Goal: Transaction & Acquisition: Obtain resource

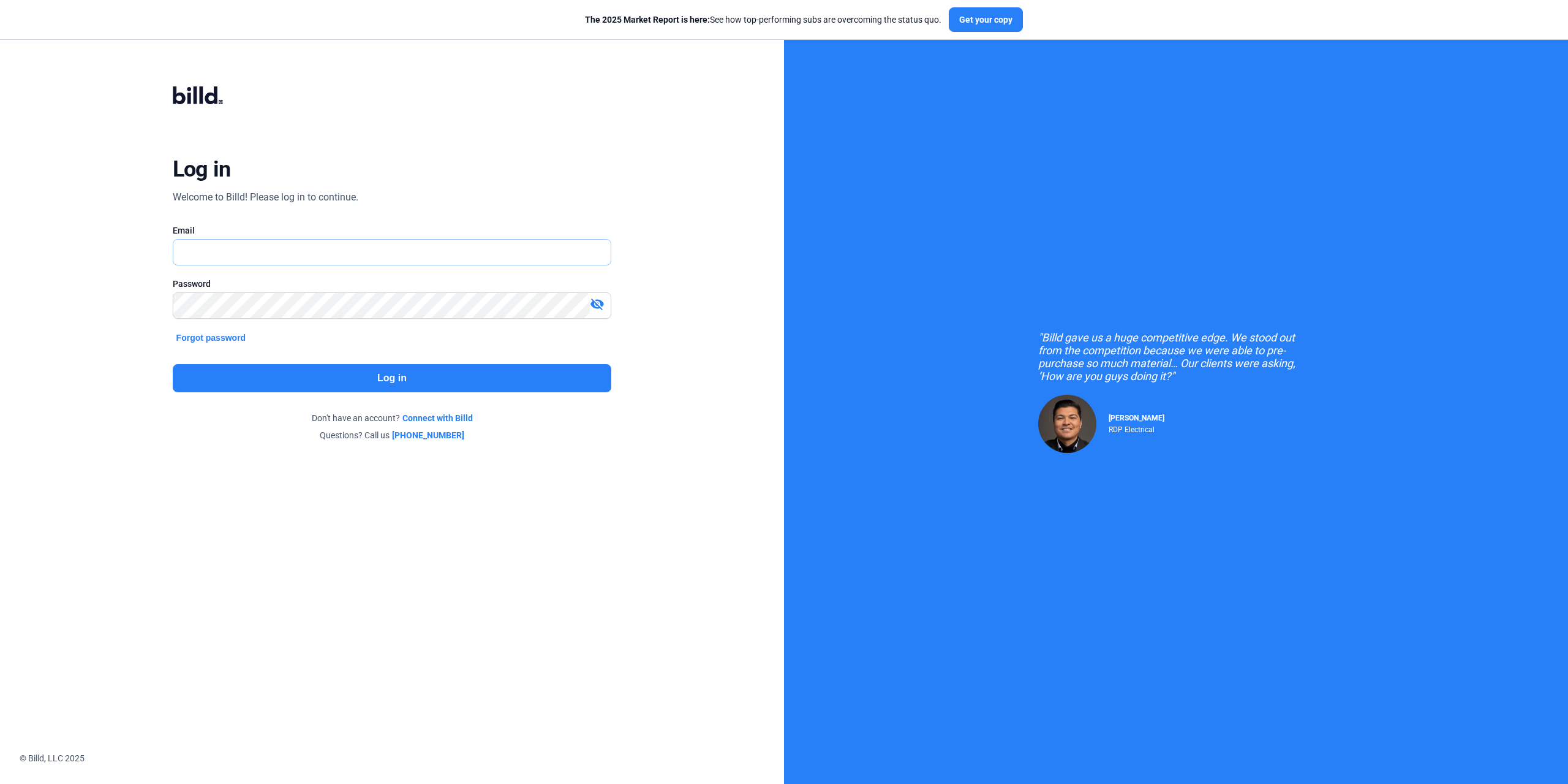
type input "[PERSON_NAME][EMAIL_ADDRESS][DOMAIN_NAME]"
click at [441, 378] on button "Log in" at bounding box center [392, 378] width 439 height 28
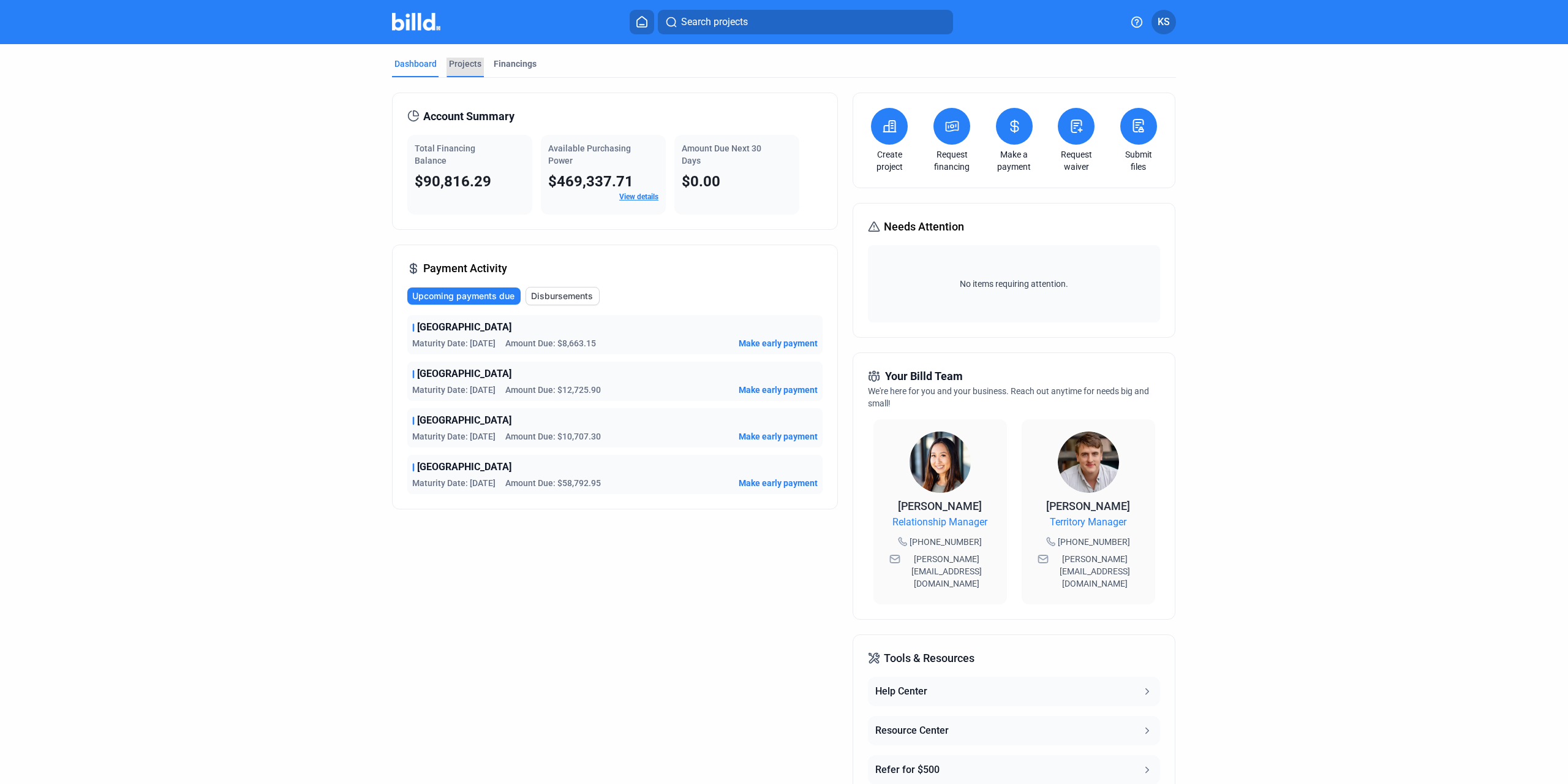
click at [457, 71] on div "Projects" at bounding box center [465, 68] width 37 height 20
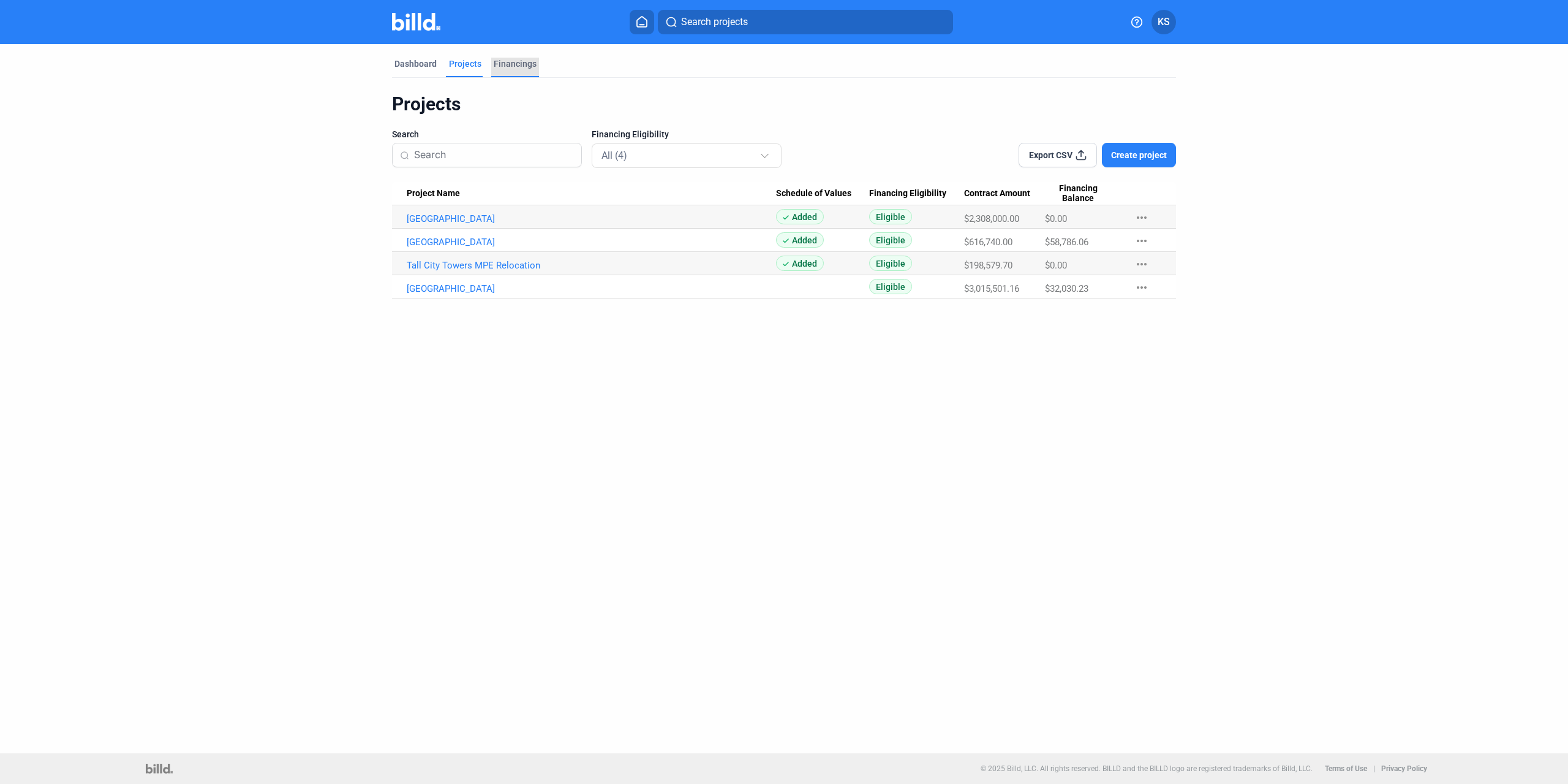
click at [519, 62] on div "Financings" at bounding box center [515, 64] width 43 height 12
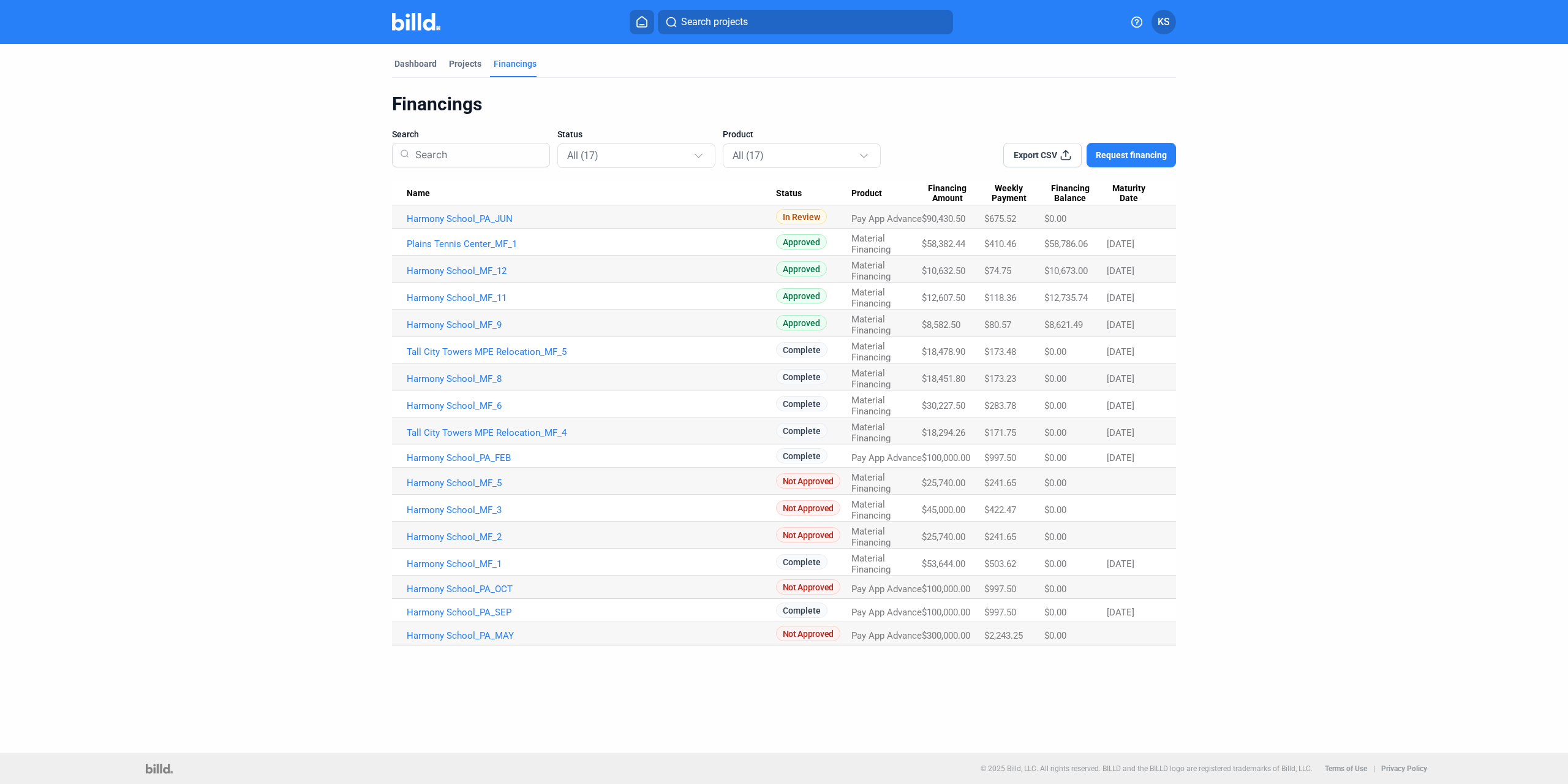
click at [1155, 154] on span "Request financing" at bounding box center [1131, 155] width 71 height 12
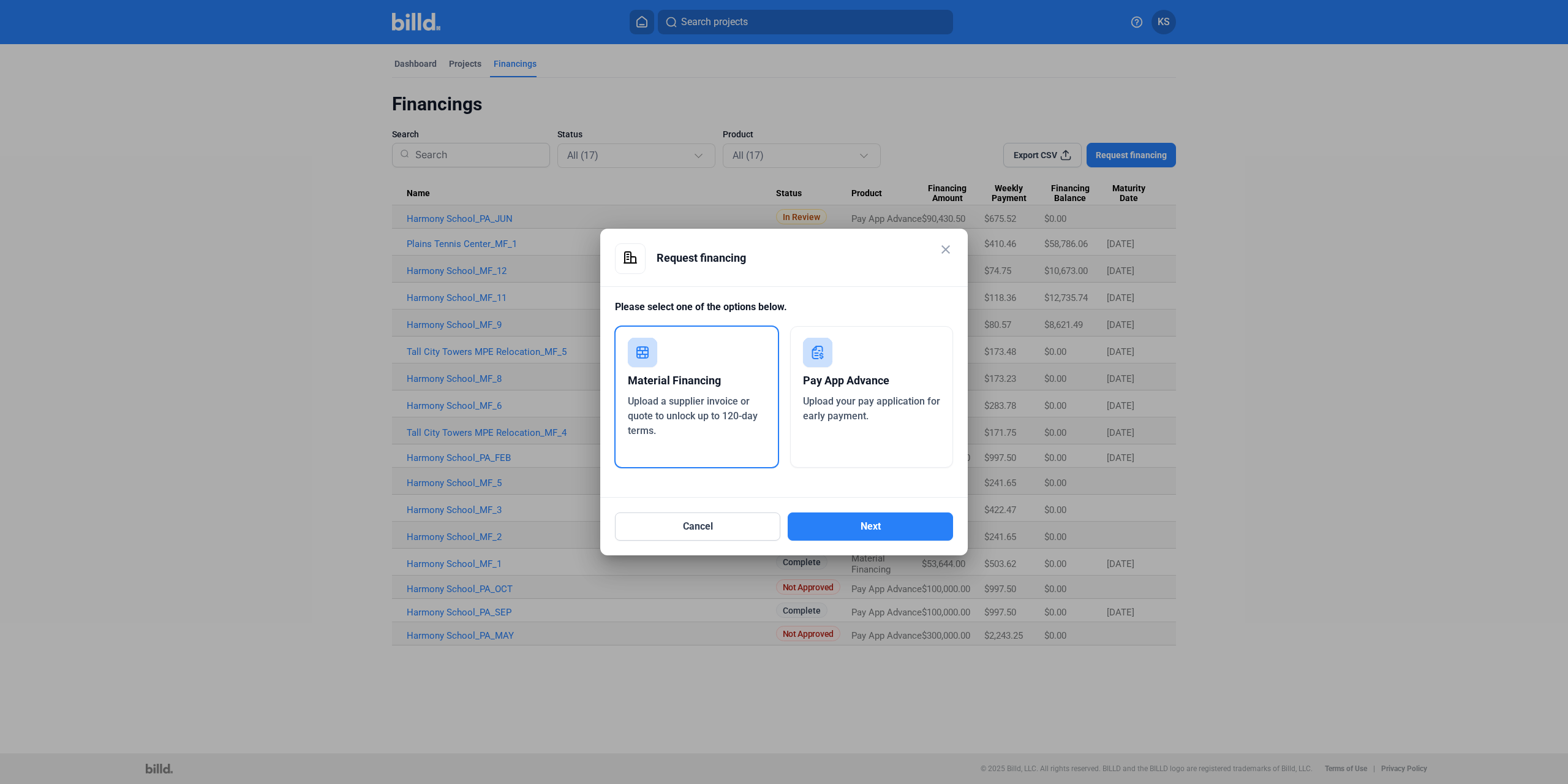
click at [940, 247] on mat-icon "close" at bounding box center [946, 249] width 15 height 15
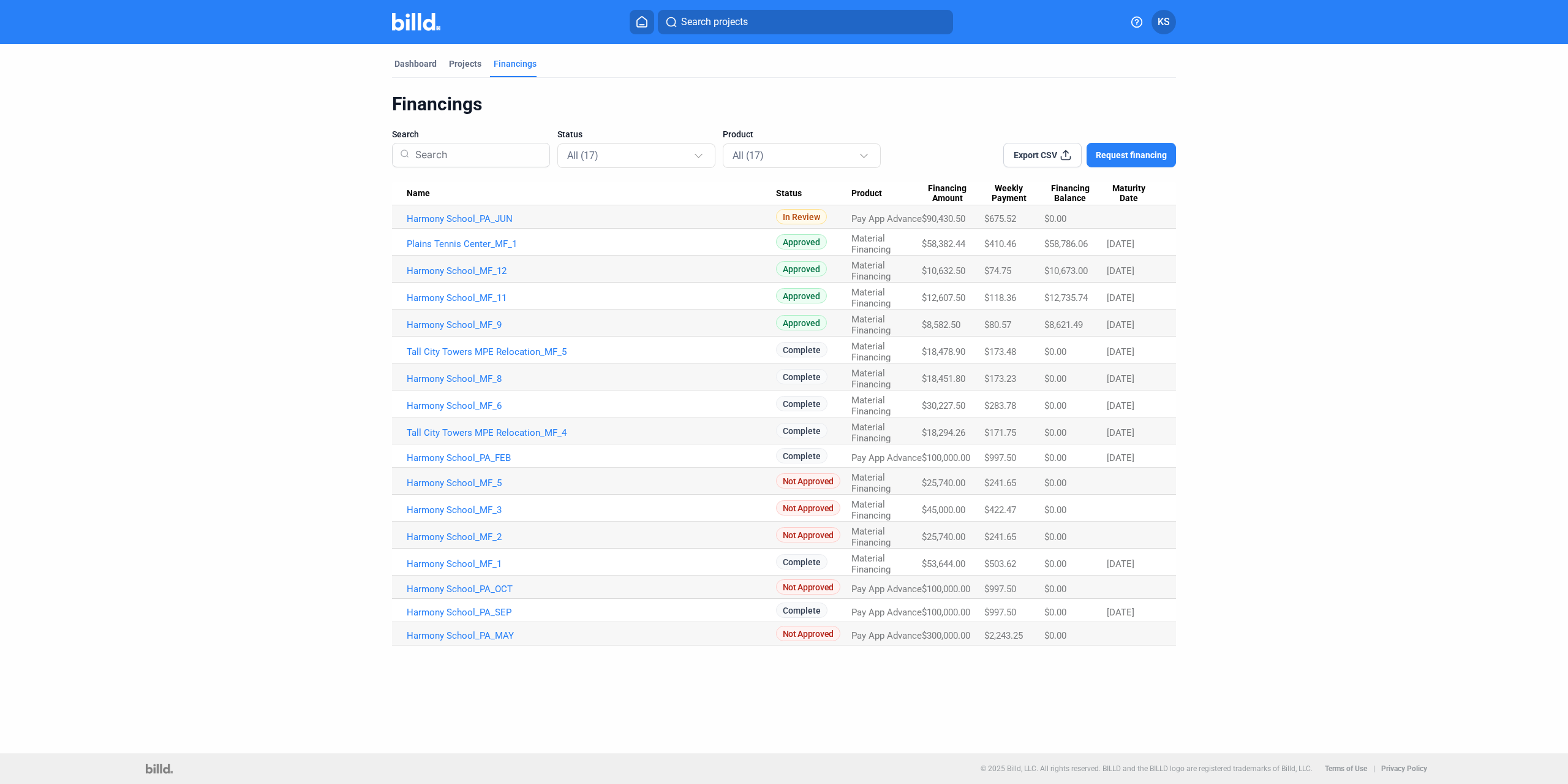
click at [229, 136] on dashboard "Dashboard Projects Financings Financings Search Status All (17) Product All (17…" at bounding box center [784, 345] width 1411 height 601
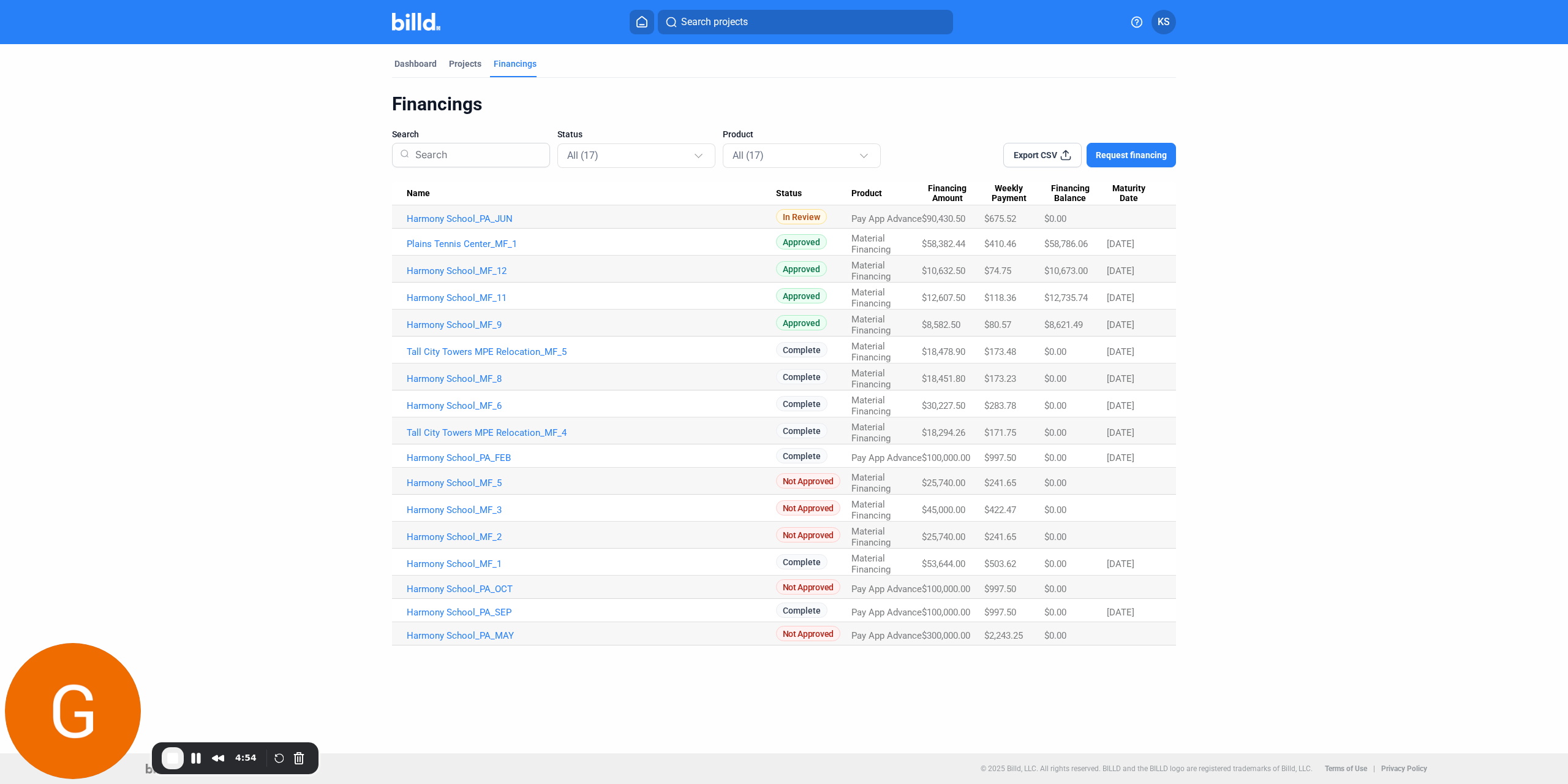
click at [1173, 19] on button "KS" at bounding box center [1163, 22] width 25 height 25
click at [1082, 191] on button "Logout" at bounding box center [1104, 200] width 134 height 25
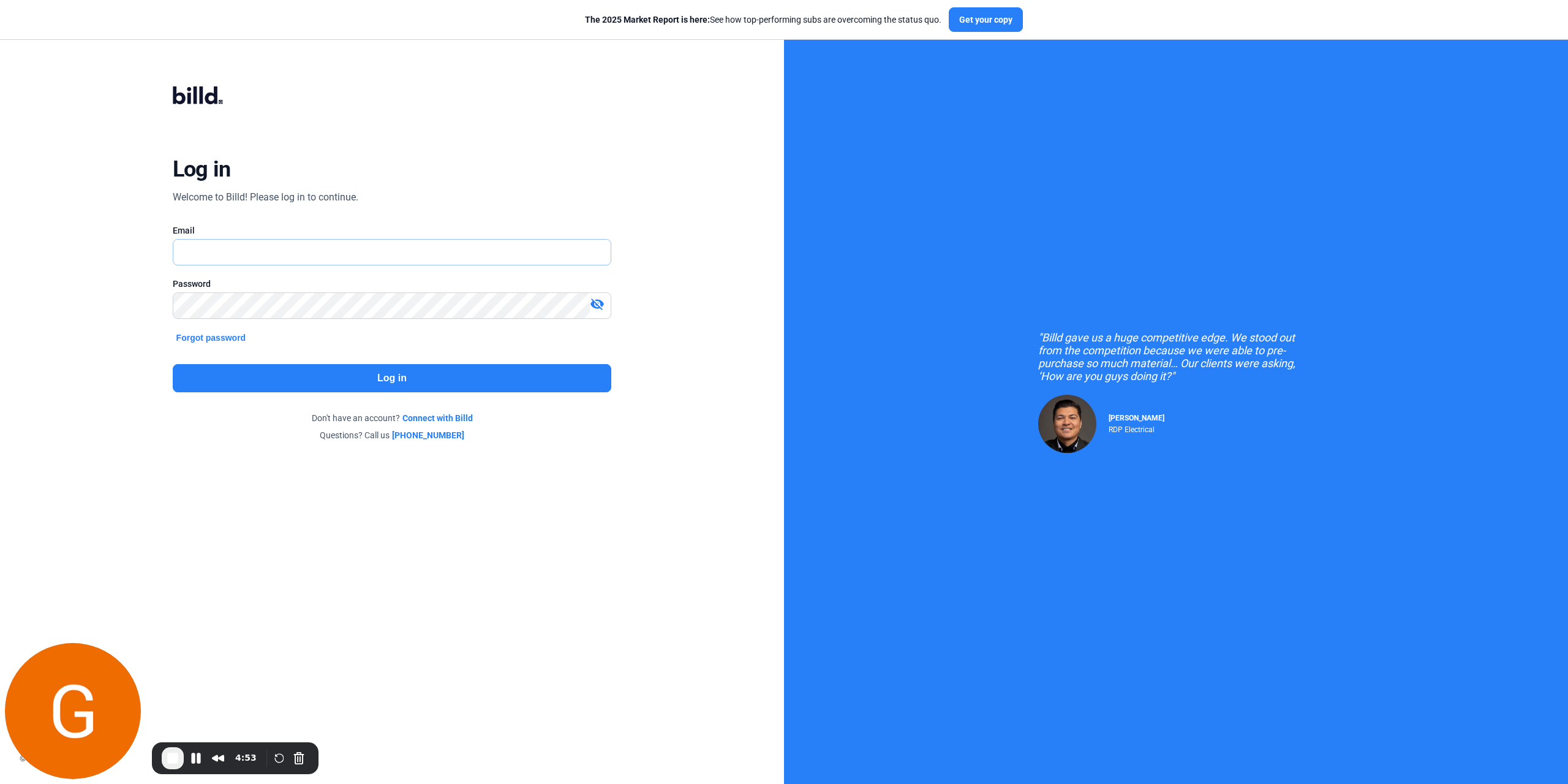
type input "[PERSON_NAME][EMAIL_ADDRESS][DOMAIN_NAME]"
click at [467, 382] on button "Log in" at bounding box center [392, 378] width 439 height 28
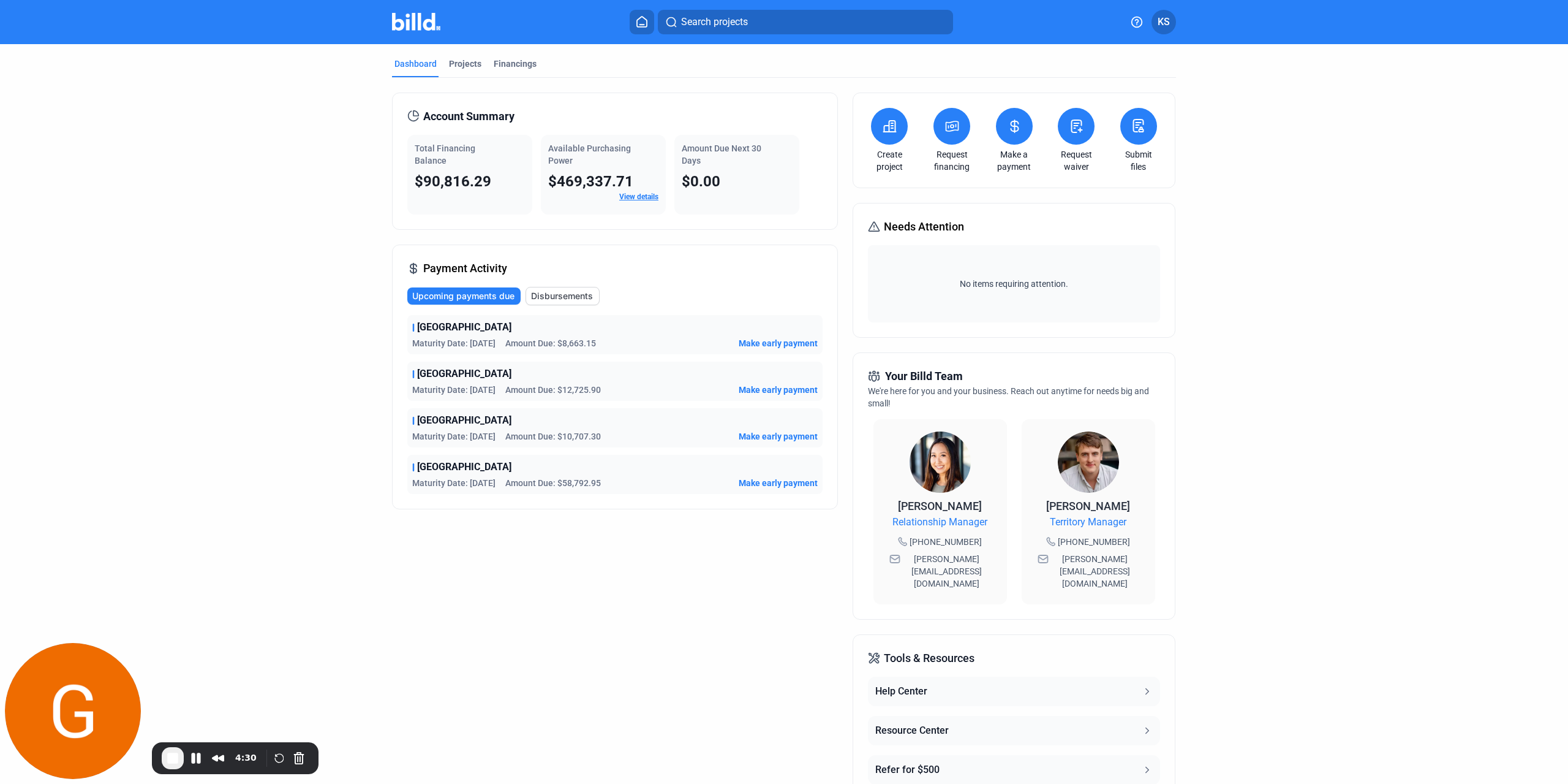
drag, startPoint x: 487, startPoint y: 182, endPoint x: 407, endPoint y: 144, distance: 88.6
click at [407, 144] on div "Total Financing Balance $90,816.29" at bounding box center [470, 174] width 125 height 80
drag, startPoint x: 637, startPoint y: 176, endPoint x: 533, endPoint y: 150, distance: 107.2
click at [533, 150] on div "Total Financing Balance $90,816.29 Available Purchasing Power $469,337.71 View …" at bounding box center [615, 174] width 415 height 80
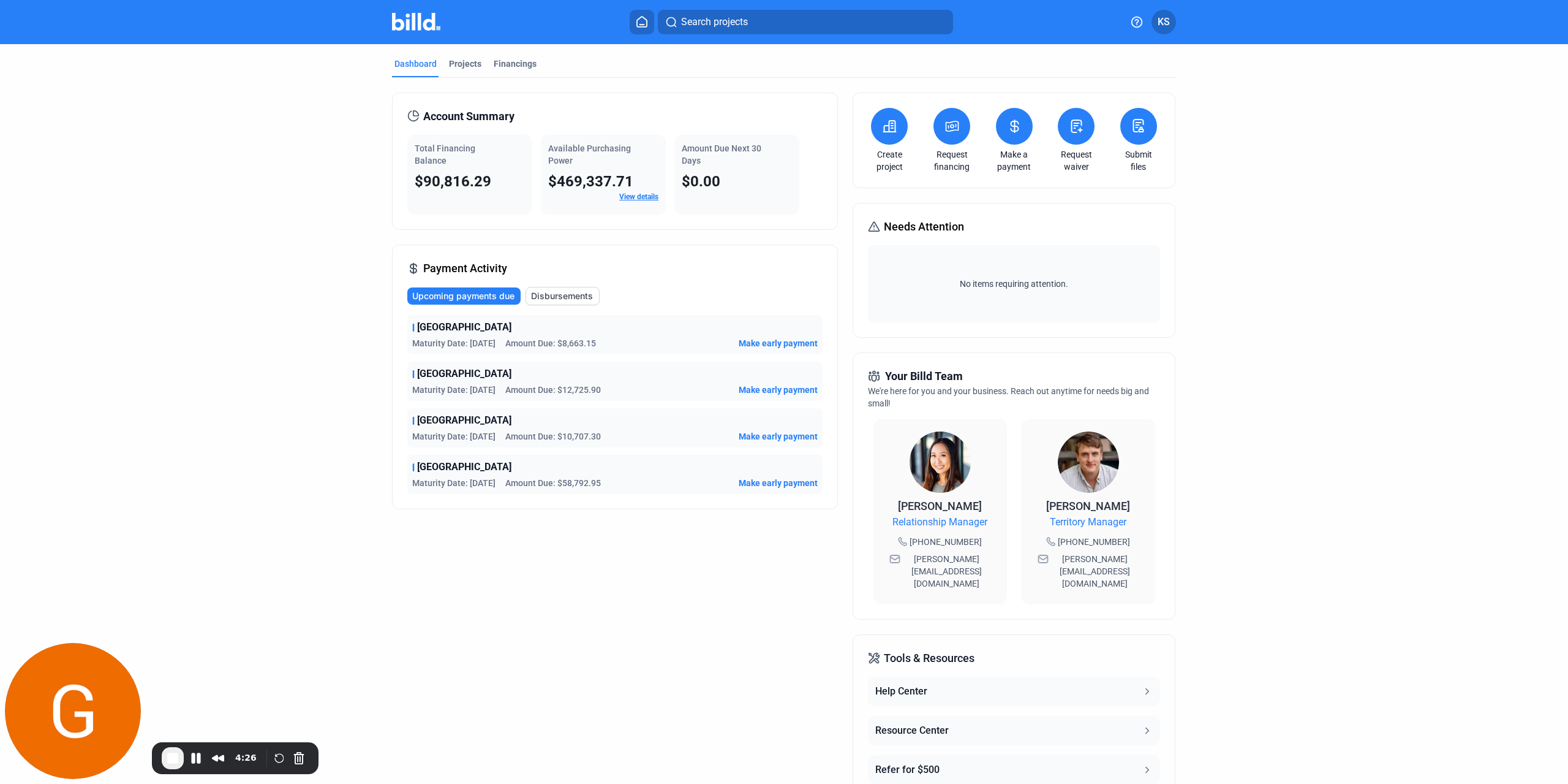
drag, startPoint x: 719, startPoint y: 182, endPoint x: 680, endPoint y: 150, distance: 50.4
click at [680, 150] on div "Amount Due Next 30 Days $0.00" at bounding box center [737, 174] width 125 height 80
click at [664, 121] on div "Account Summary" at bounding box center [615, 117] width 415 height 17
drag, startPoint x: 411, startPoint y: 327, endPoint x: 647, endPoint y: 494, distance: 289.1
click at [647, 494] on div "Payment Activity Upcoming payments due Disbursements Harmony School Maturity Da…" at bounding box center [615, 376] width 446 height 264
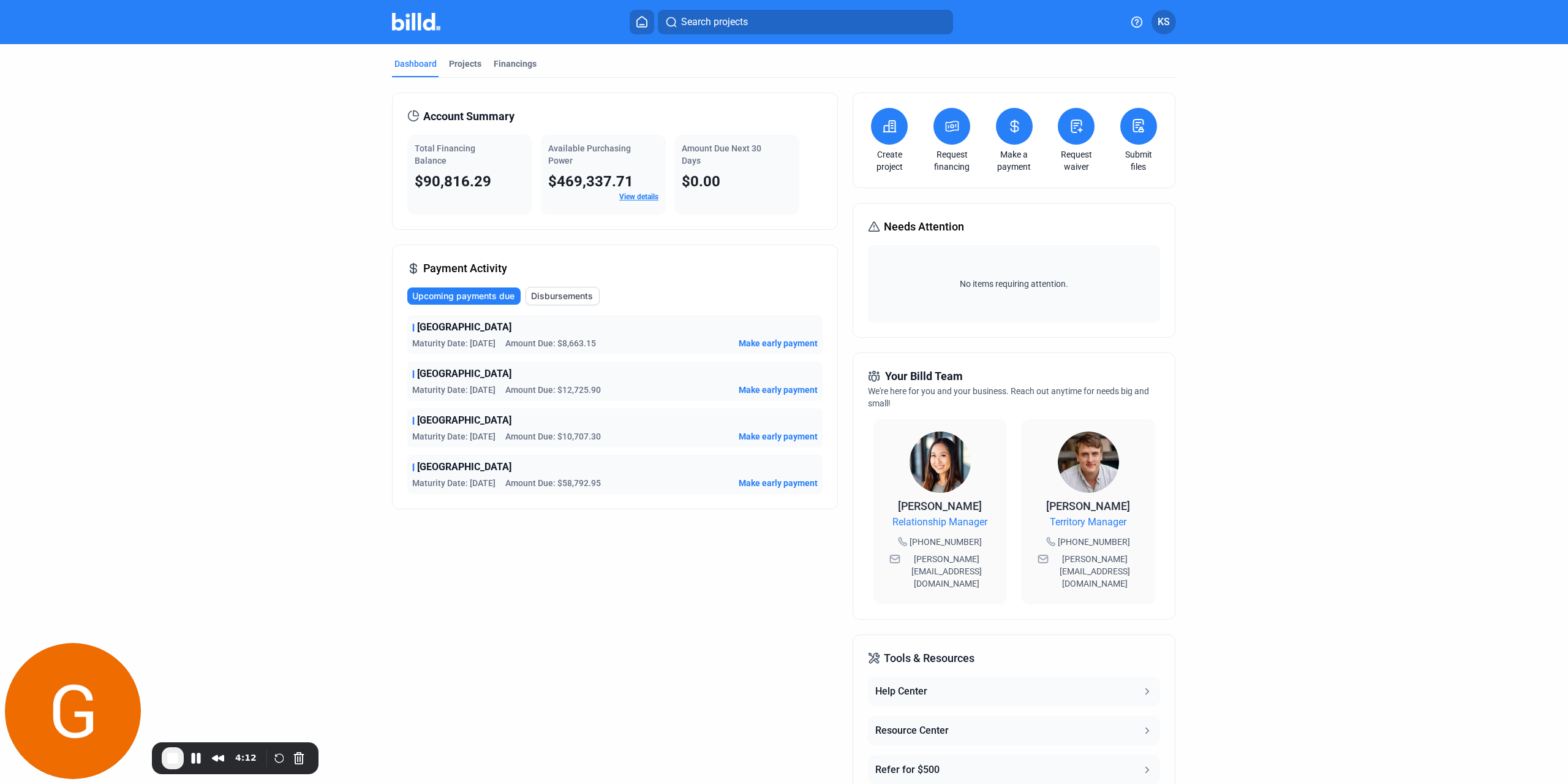
click at [621, 535] on div "Account Summary Total Financing Balance $90,816.29 Available Purchasing Power $…" at bounding box center [615, 478] width 446 height 772
drag, startPoint x: 416, startPoint y: 331, endPoint x: 513, endPoint y: 332, distance: 97.0
click at [513, 332] on div "[GEOGRAPHIC_DATA]" at bounding box center [615, 327] width 405 height 15
click at [496, 342] on span "Maturity Date: [DATE]" at bounding box center [454, 343] width 83 height 12
drag, startPoint x: 467, startPoint y: 341, endPoint x: 413, endPoint y: 339, distance: 54.0
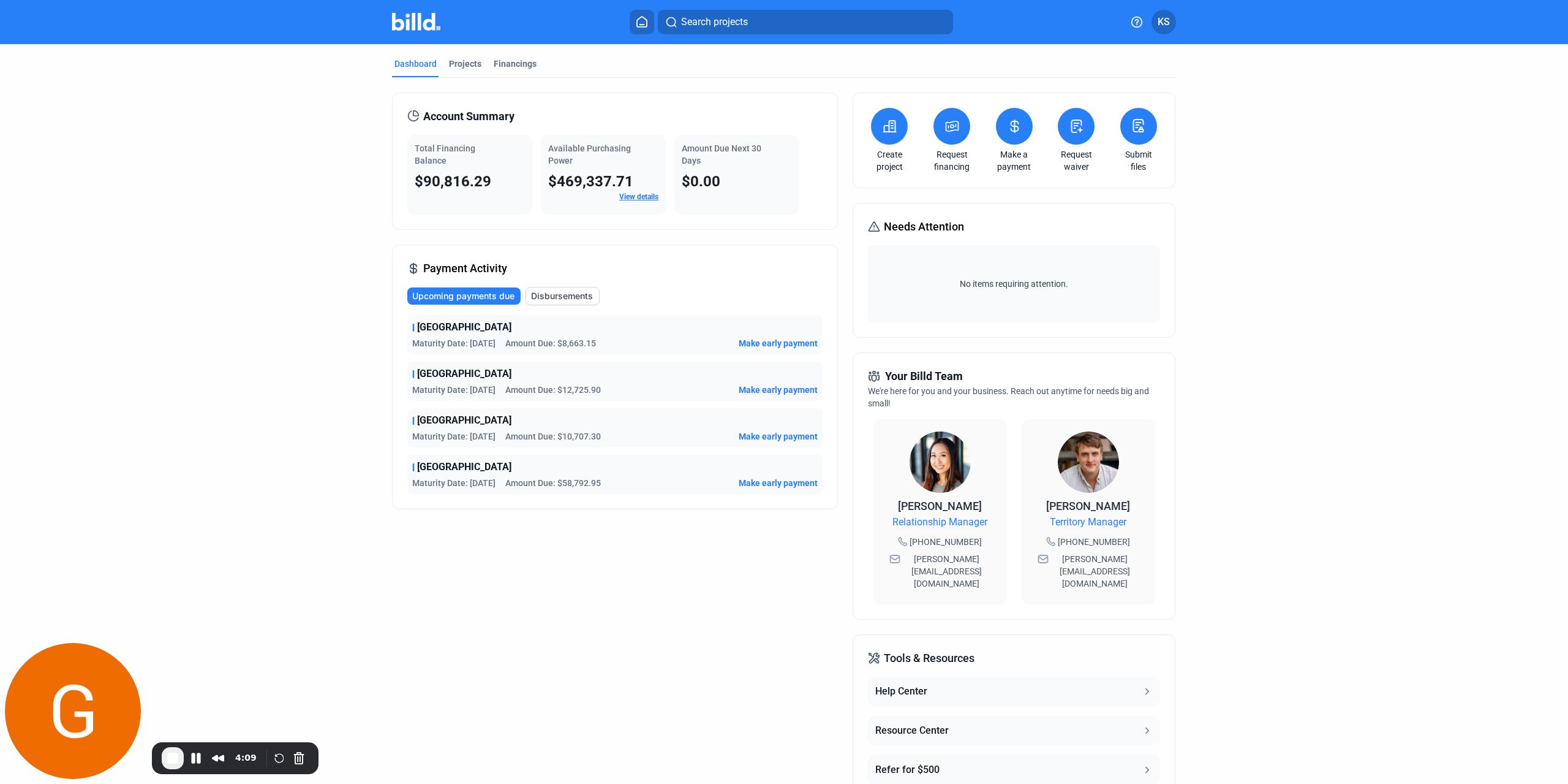
click at [413, 339] on span "Maturity Date: [DATE]" at bounding box center [454, 343] width 83 height 12
drag, startPoint x: 601, startPoint y: 345, endPoint x: 503, endPoint y: 340, distance: 98.1
click at [503, 340] on div "Maturity Date: [DATE] Amount Due: $8,663.15 Make early payment" at bounding box center [615, 343] width 405 height 12
click at [289, 395] on dashboard "Dashboard Projects Financings Account Summary Total Financing Balance $90,816.2…" at bounding box center [784, 462] width 1411 height 835
click at [472, 70] on div "Projects" at bounding box center [465, 68] width 37 height 20
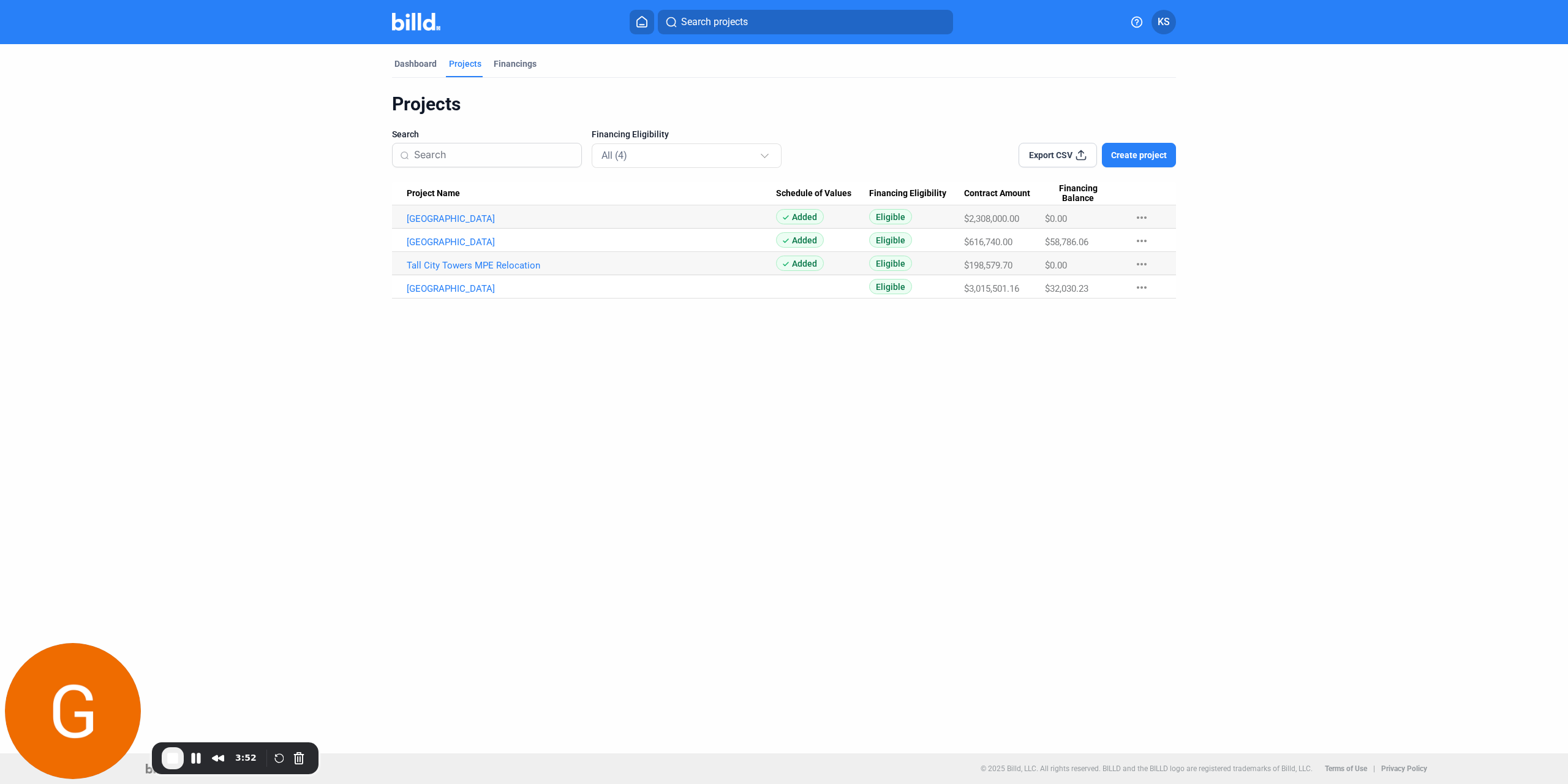
drag, startPoint x: 1090, startPoint y: 241, endPoint x: 1037, endPoint y: 239, distance: 53.0
click at [1037, 239] on tr "[GEOGRAPHIC_DATA] Added Eligible $616,740.00 $58,786.06 more_horiz" at bounding box center [784, 240] width 784 height 23
click at [969, 224] on span "$616,740.00" at bounding box center [991, 219] width 55 height 11
click at [964, 224] on span "$616,740.00" at bounding box center [991, 219] width 55 height 11
drag, startPoint x: 1004, startPoint y: 245, endPoint x: 1018, endPoint y: 245, distance: 14.0
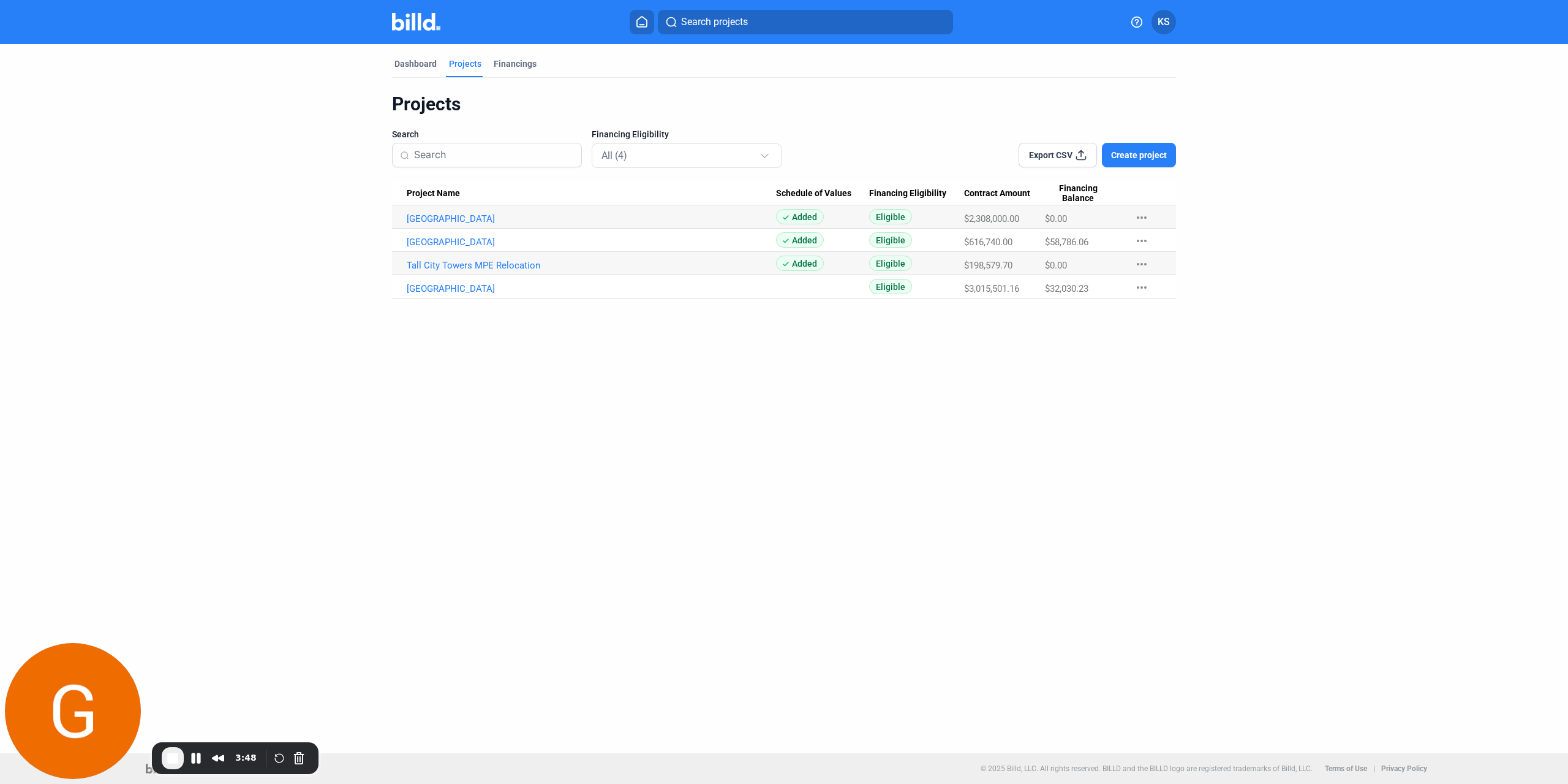
click at [1018, 224] on div "$616,740.00" at bounding box center [1004, 219] width 81 height 11
click at [994, 341] on div "Dashboard Projects Financings Projects Search Financing Eligibility All (4) Exp…" at bounding box center [784, 399] width 1568 height 709
click at [517, 69] on div "Financings" at bounding box center [515, 64] width 43 height 12
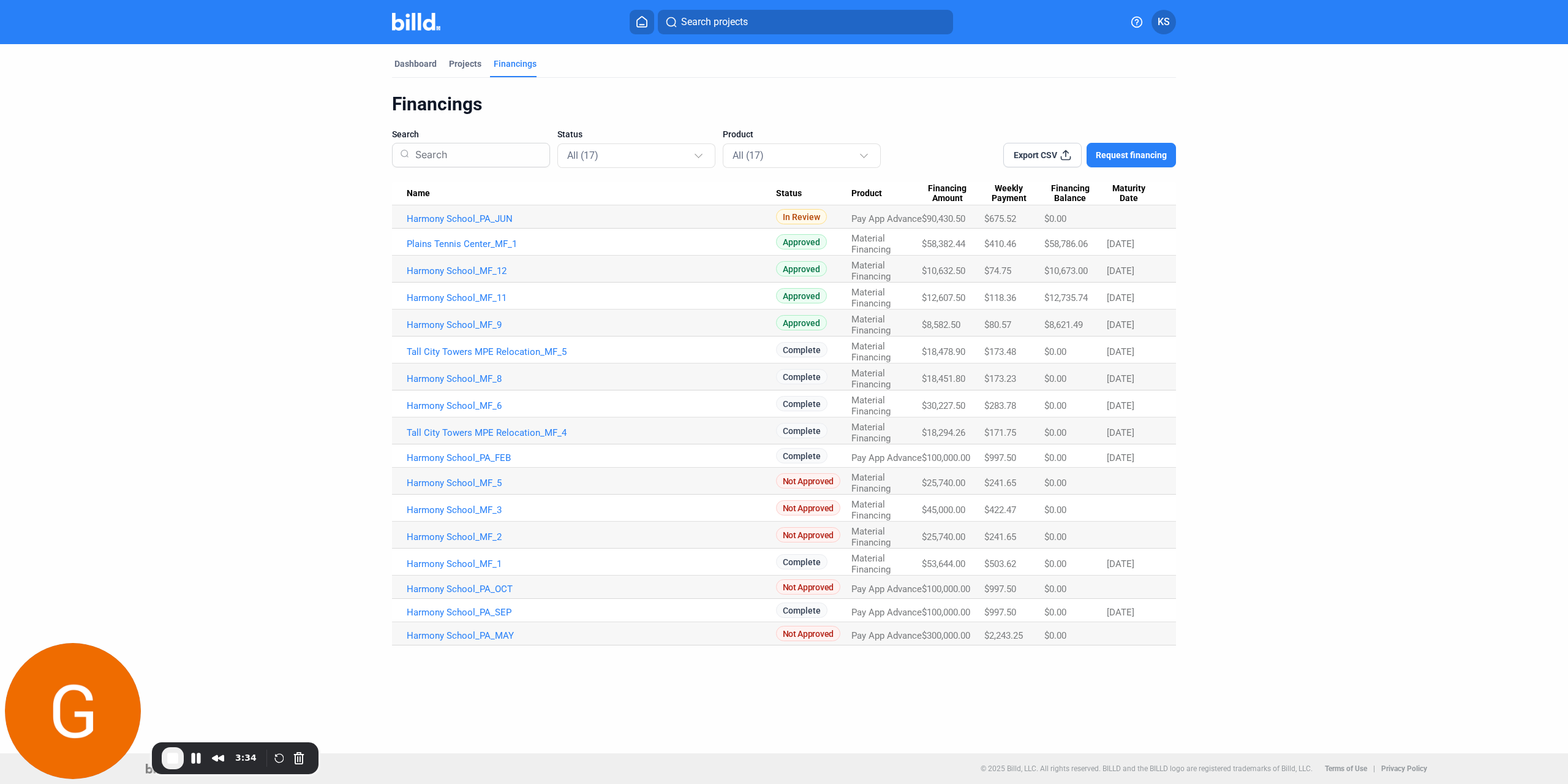
drag, startPoint x: 852, startPoint y: 193, endPoint x: 886, endPoint y: 192, distance: 34.0
click at [886, 192] on div "Product" at bounding box center [886, 194] width 70 height 11
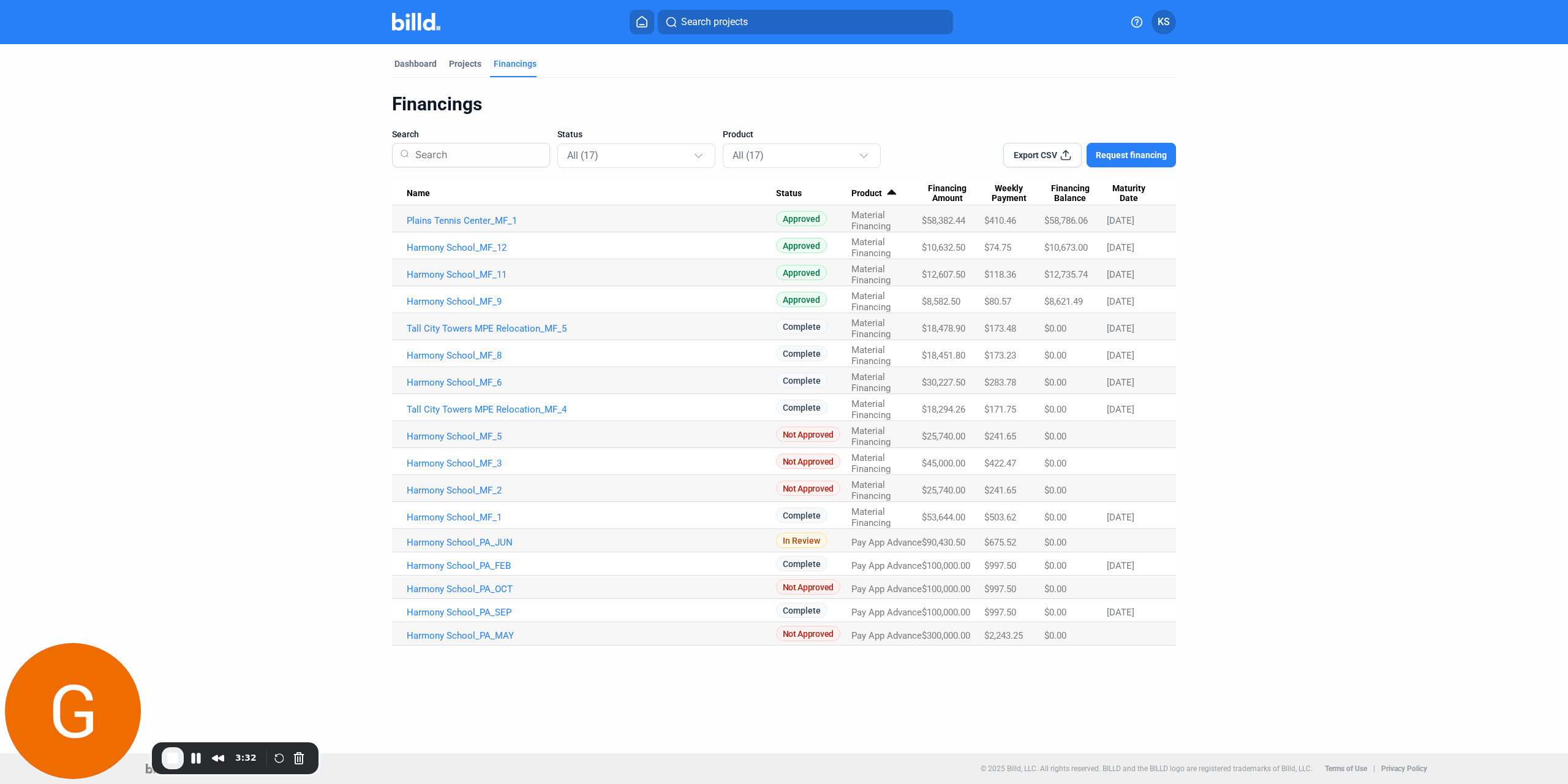
click at [870, 200] on th "Product" at bounding box center [886, 194] width 70 height 23
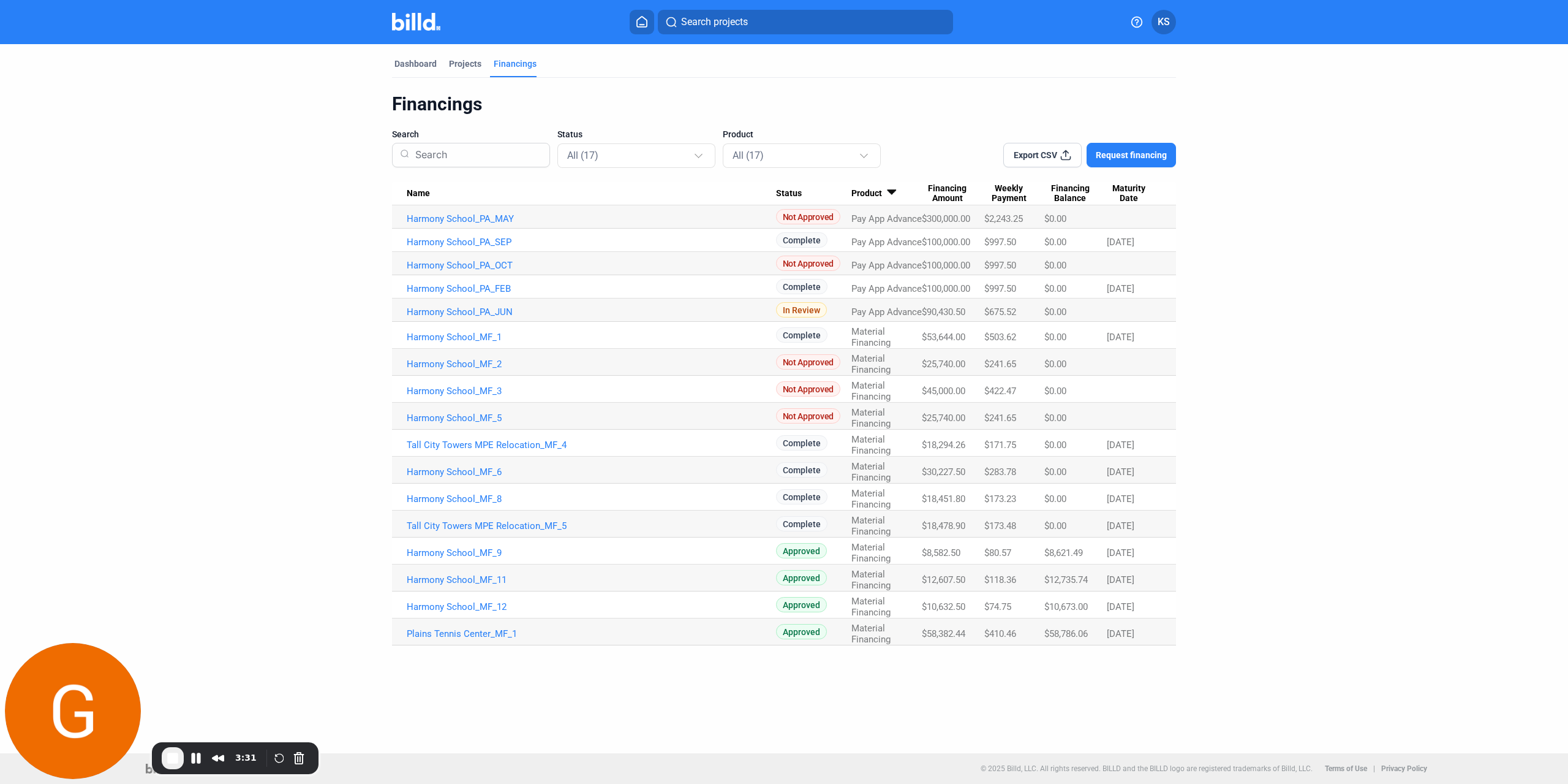
click at [876, 201] on th "Product" at bounding box center [886, 194] width 70 height 23
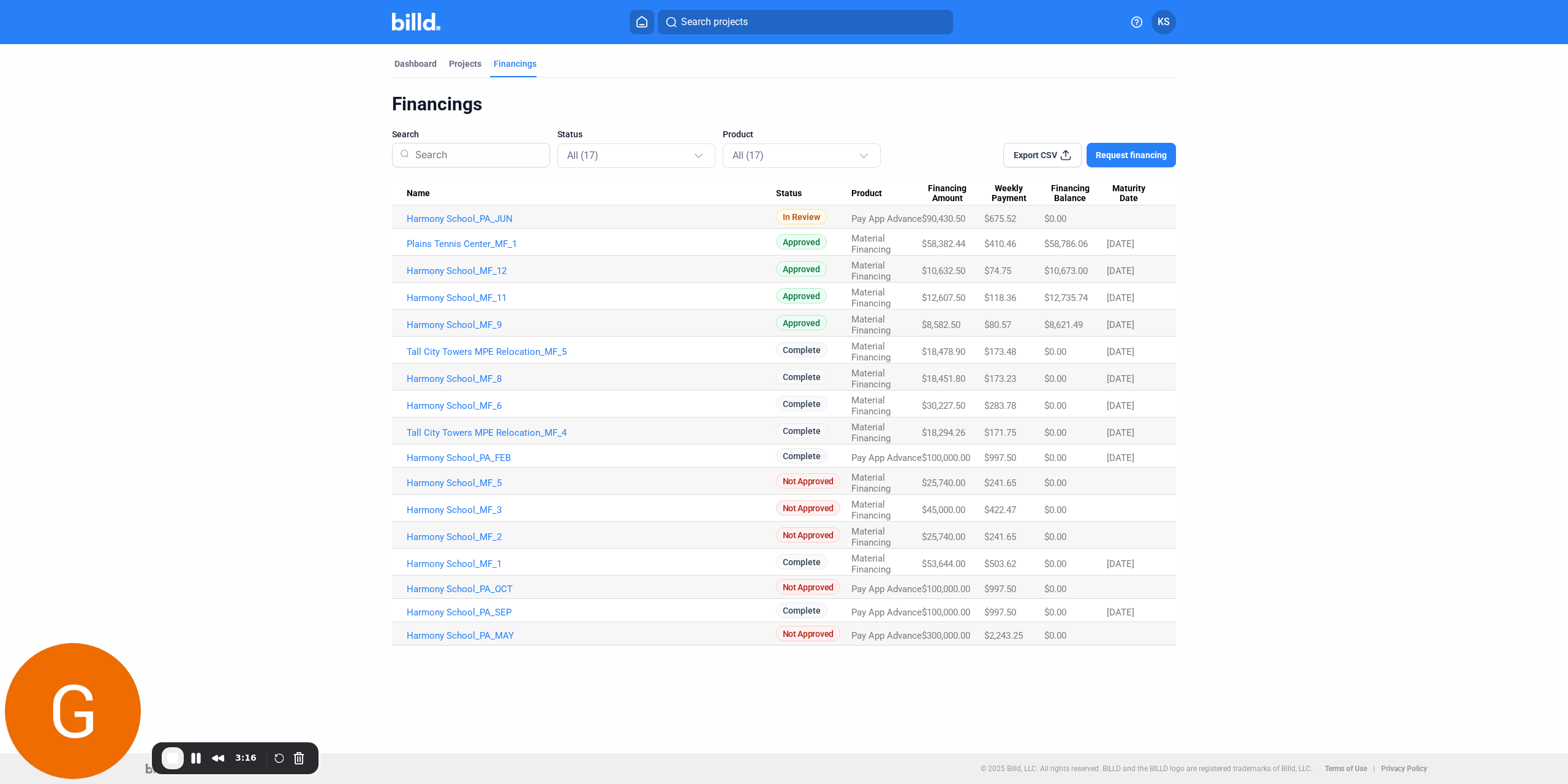
click at [1149, 158] on span "Request financing" at bounding box center [1131, 155] width 71 height 12
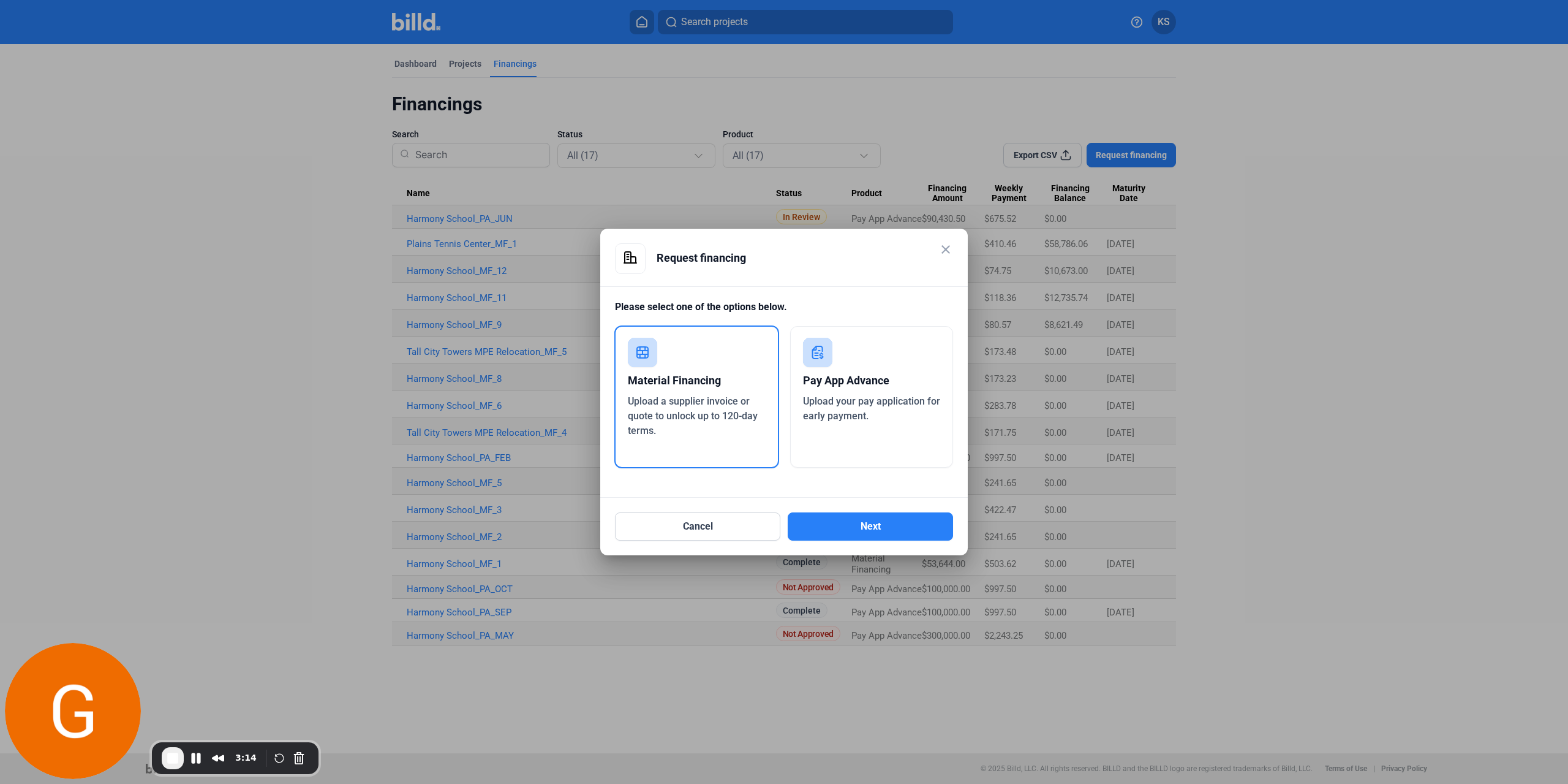
click at [690, 385] on div "Material Financing" at bounding box center [697, 380] width 138 height 27
click at [868, 526] on button "Next" at bounding box center [870, 526] width 166 height 28
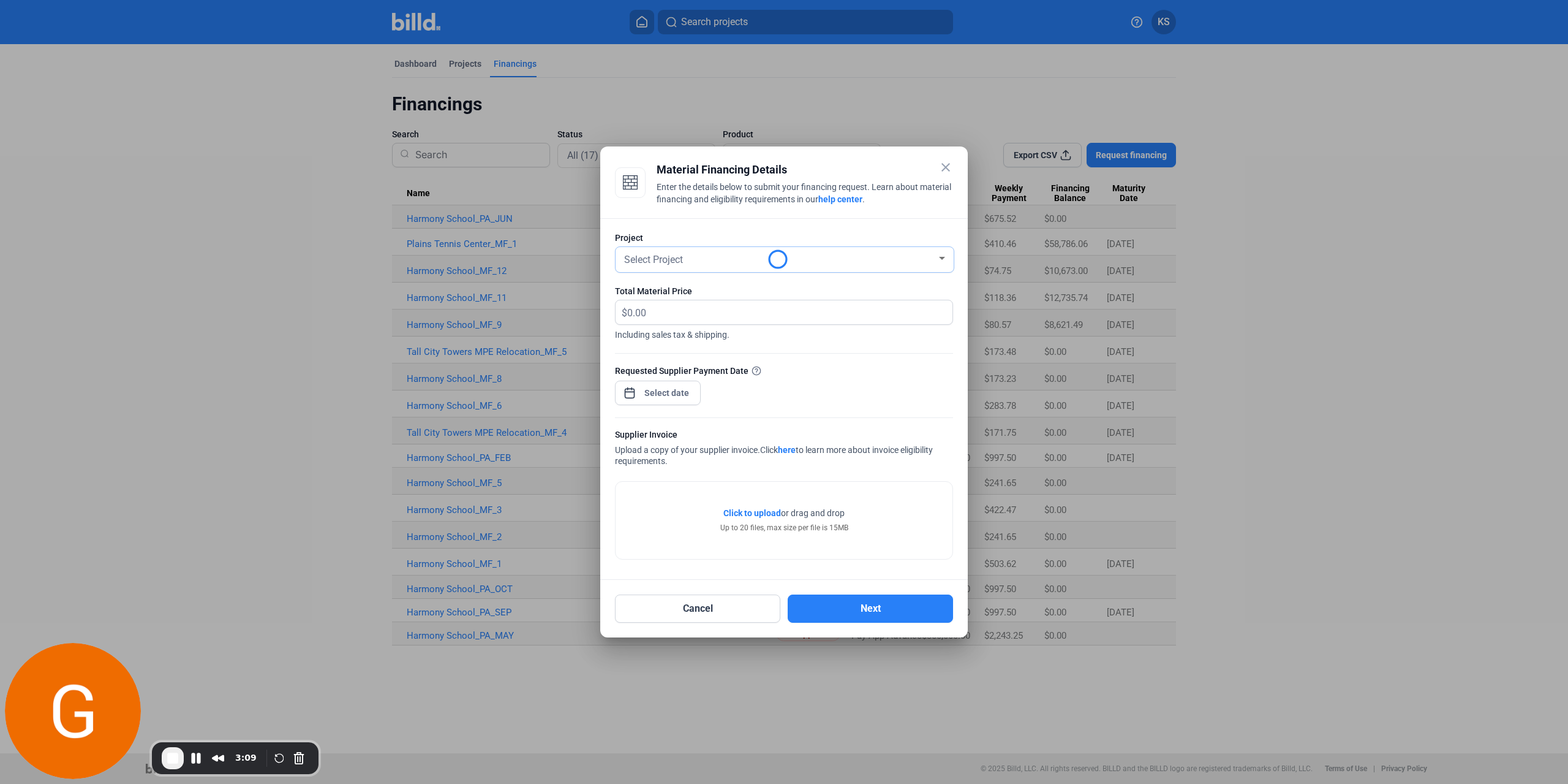
click at [674, 257] on span "Select Project" at bounding box center [653, 260] width 59 height 12
click at [702, 345] on span "[GEOGRAPHIC_DATA]" at bounding box center [696, 346] width 93 height 12
click at [699, 314] on input "text" at bounding box center [783, 312] width 311 height 24
click at [676, 321] on input "text" at bounding box center [790, 312] width 325 height 24
click at [696, 295] on div "Total Material Price" at bounding box center [784, 291] width 338 height 12
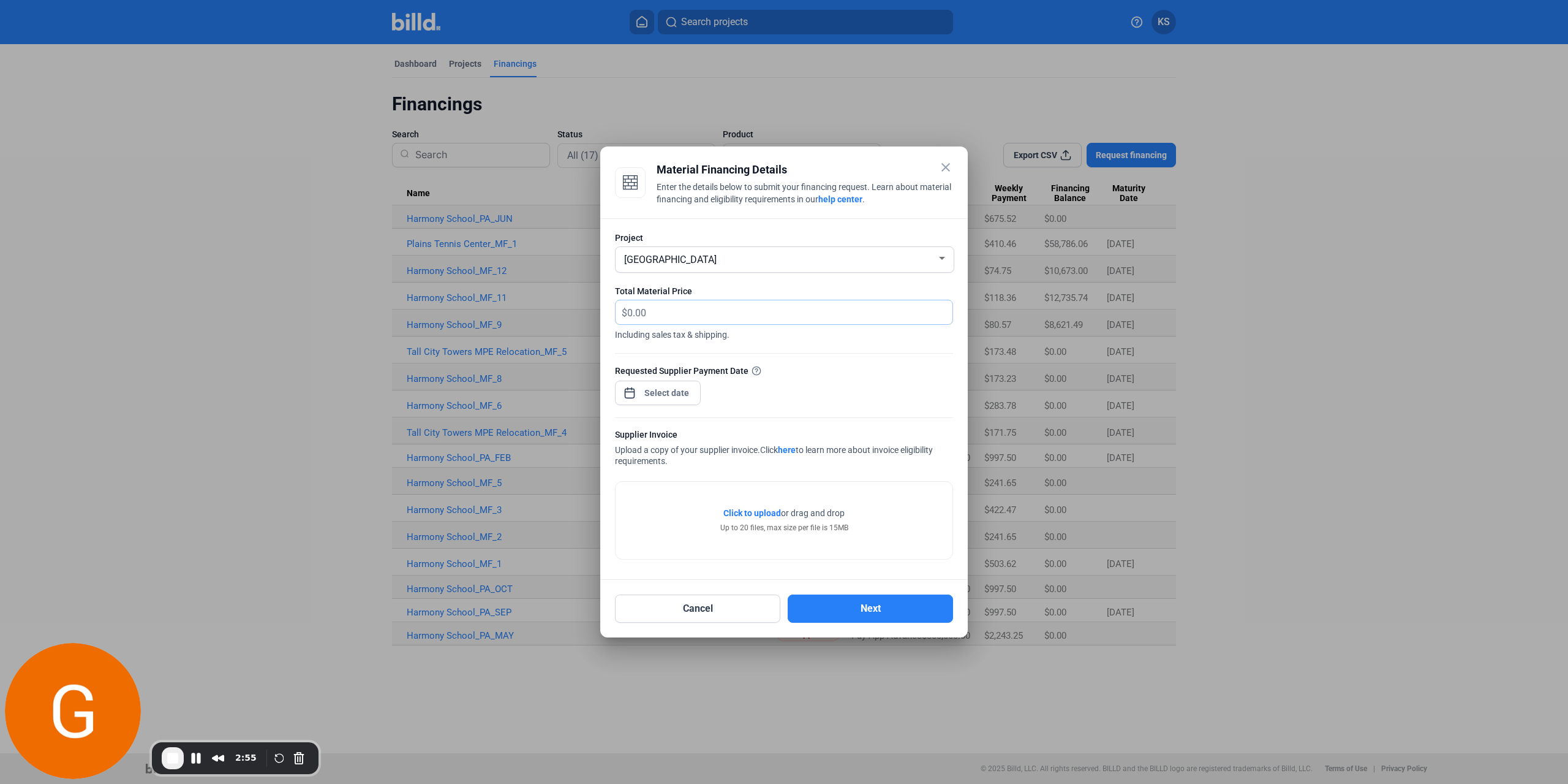
click at [695, 314] on input "text" at bounding box center [790, 312] width 325 height 24
click at [696, 298] on div "Total Material Price $ Including sales tax & shipping. Material Price is requir…" at bounding box center [784, 319] width 338 height 68
click at [666, 398] on div "close Material Financing Details Enter the details below to submit your financi…" at bounding box center [784, 392] width 1568 height 784
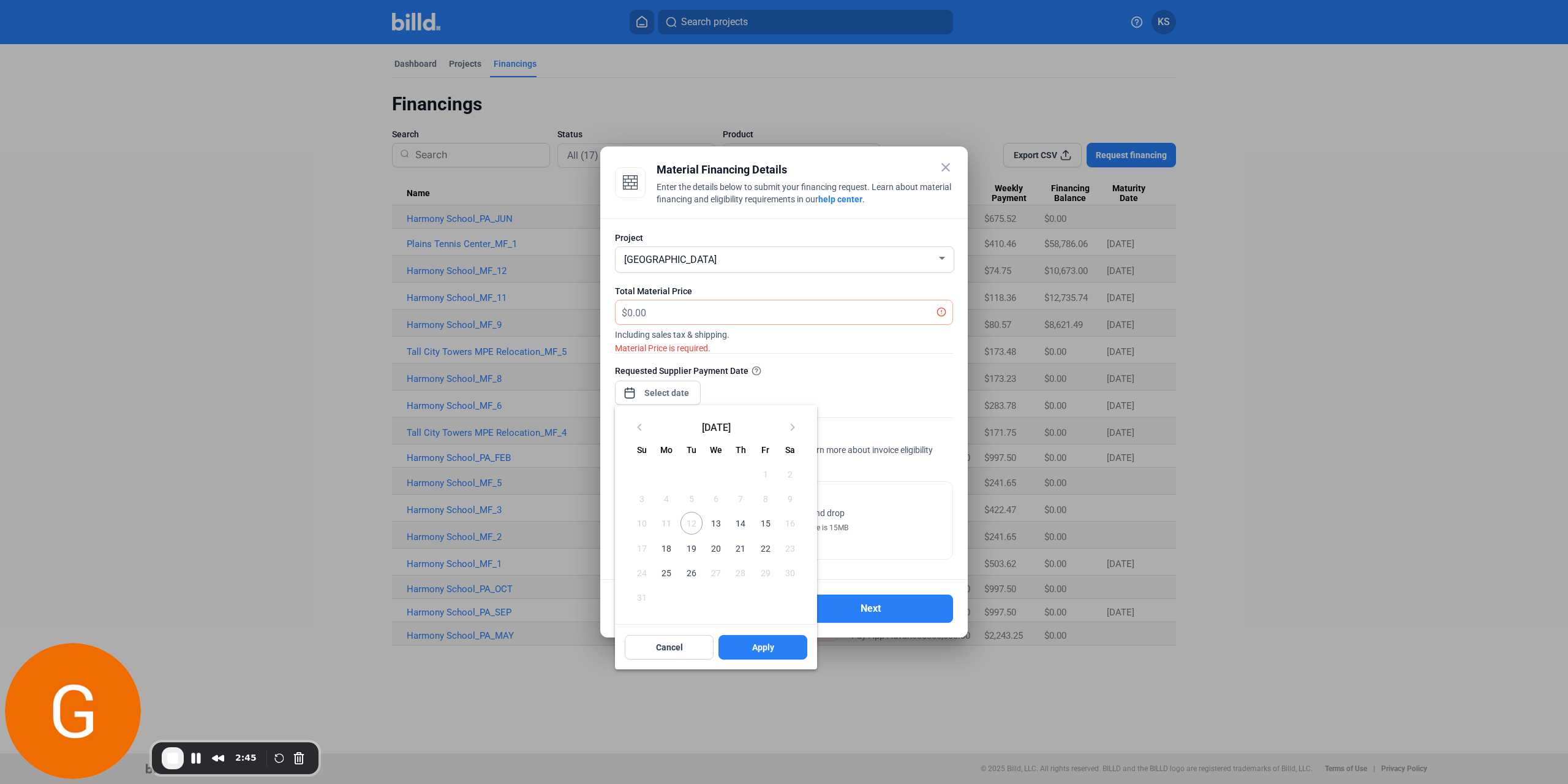
click at [792, 376] on div at bounding box center [784, 392] width 1568 height 784
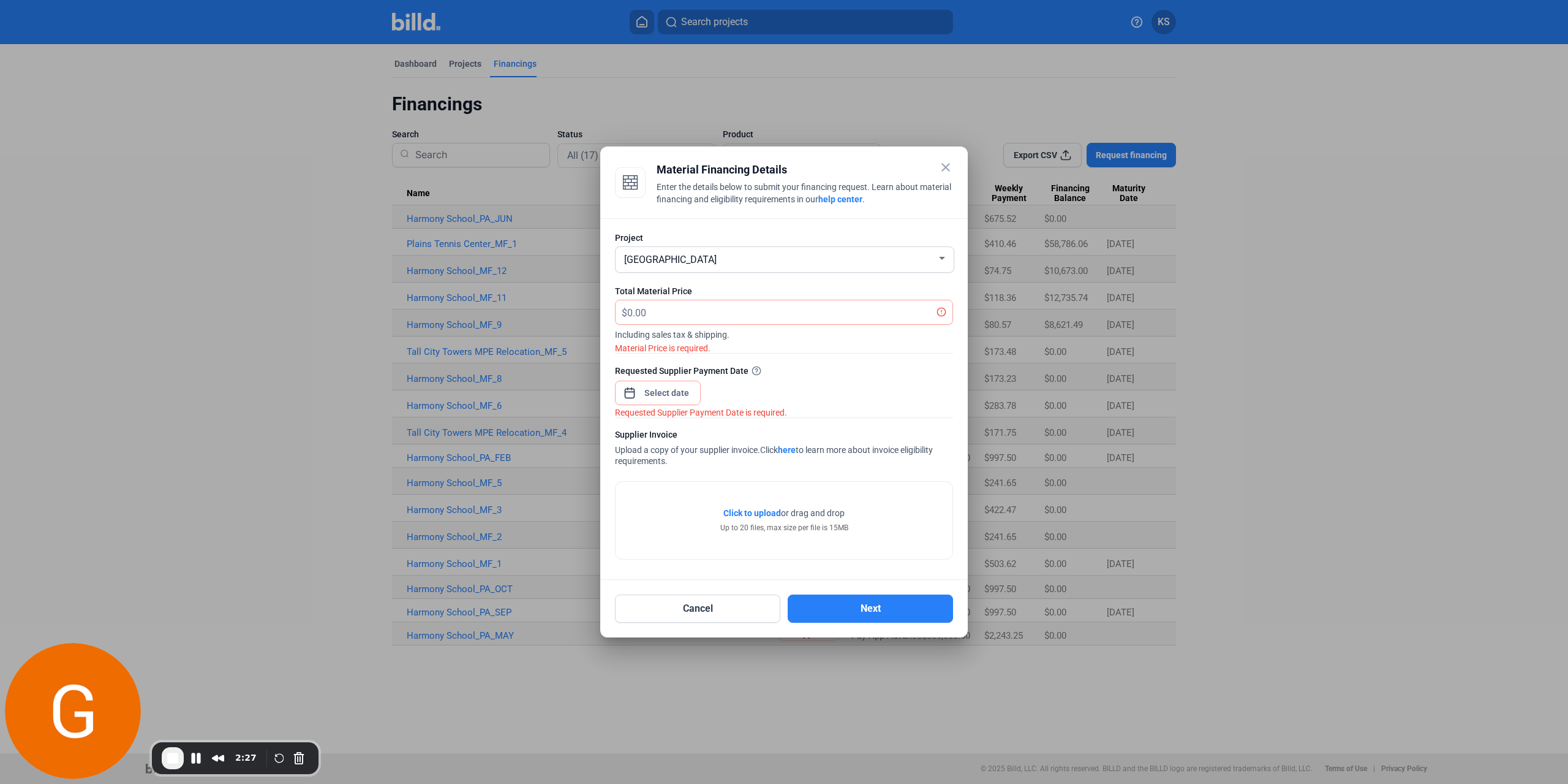
click at [939, 168] on mat-icon "close" at bounding box center [946, 167] width 15 height 15
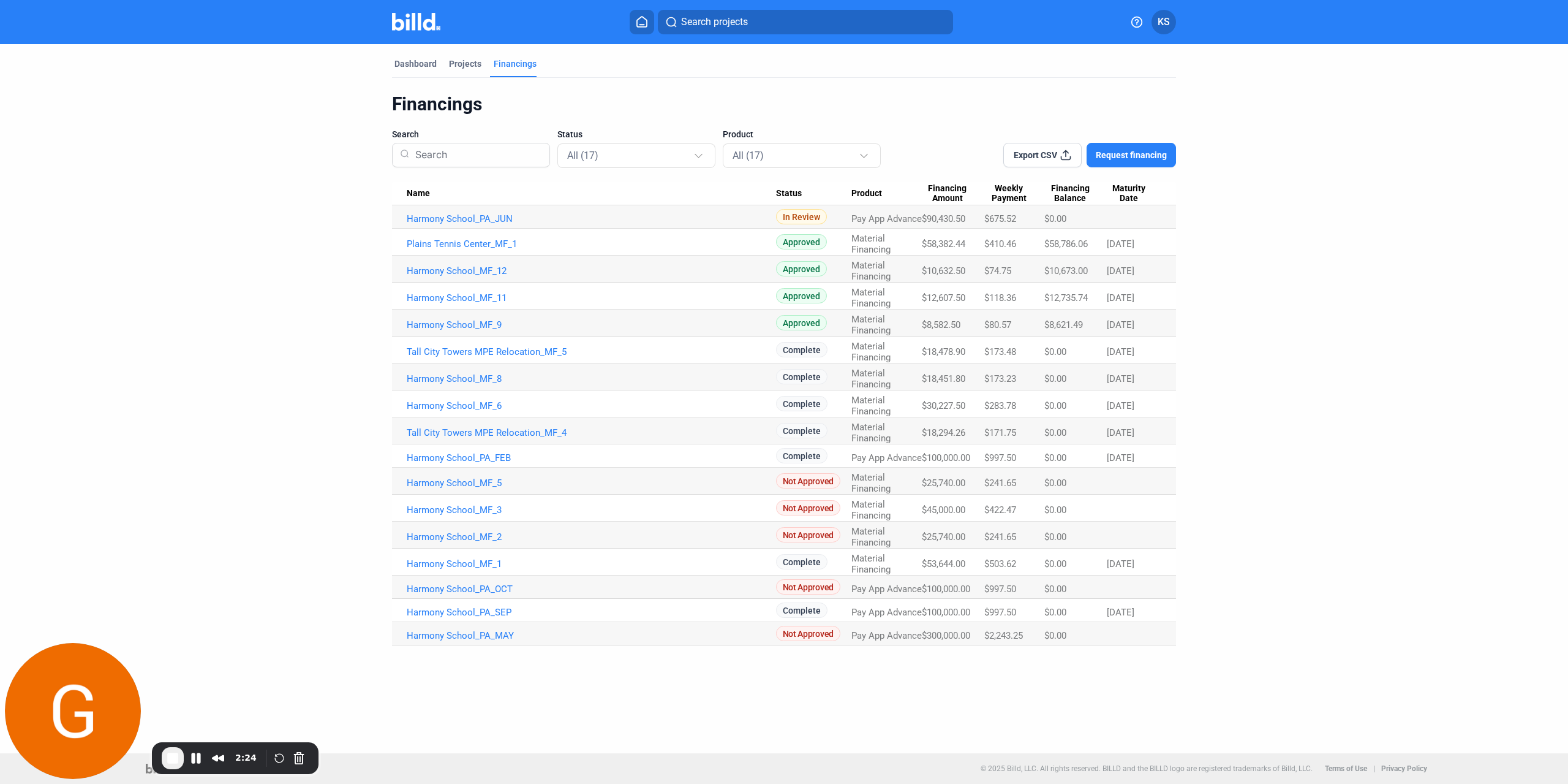
drag, startPoint x: 1019, startPoint y: 221, endPoint x: 987, endPoint y: 219, distance: 32.1
click at [987, 219] on div "$675.52" at bounding box center [1014, 219] width 60 height 11
click at [986, 229] on Payment "$675.52" at bounding box center [1014, 217] width 60 height 23
click at [167, 752] on span "End Recording" at bounding box center [173, 758] width 15 height 15
